Goal: Find specific page/section: Find specific page/section

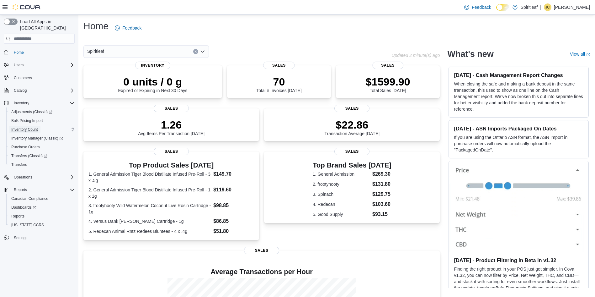
click at [33, 127] on span "Inventory Count" at bounding box center [24, 129] width 27 height 5
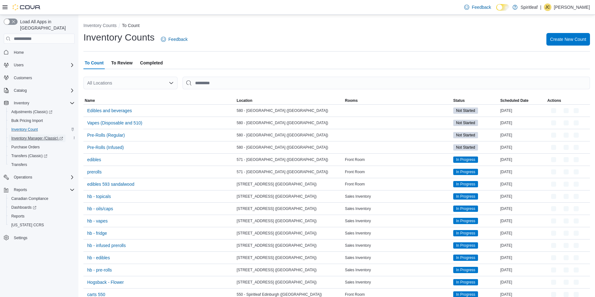
click at [28, 136] on span "Inventory Manager (Classic)" at bounding box center [37, 138] width 52 height 5
